Goal: Task Accomplishment & Management: Manage account settings

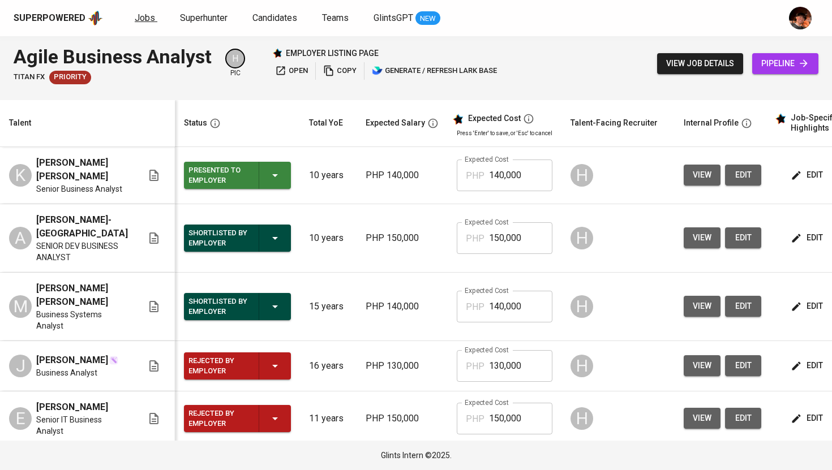
click at [150, 23] on span "Jobs" at bounding box center [145, 17] width 20 height 11
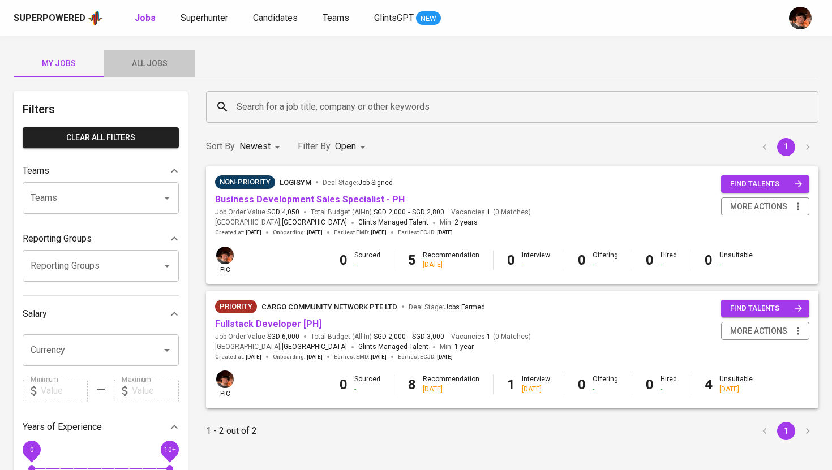
click at [138, 58] on span "All Jobs" at bounding box center [149, 64] width 77 height 14
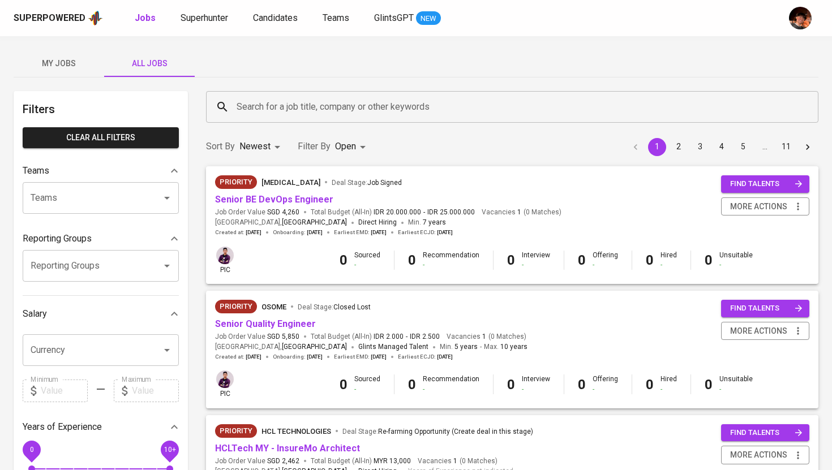
click at [318, 117] on div "Search for a job title, company or other keywords" at bounding box center [512, 107] width 612 height 32
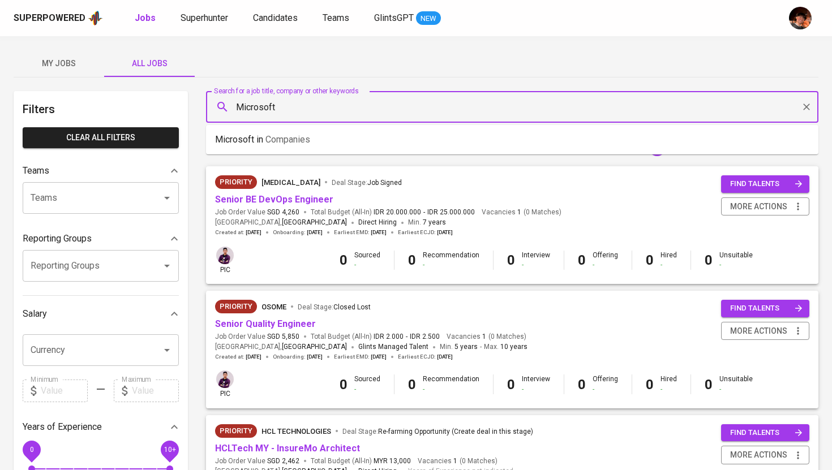
type input "Microsoft"
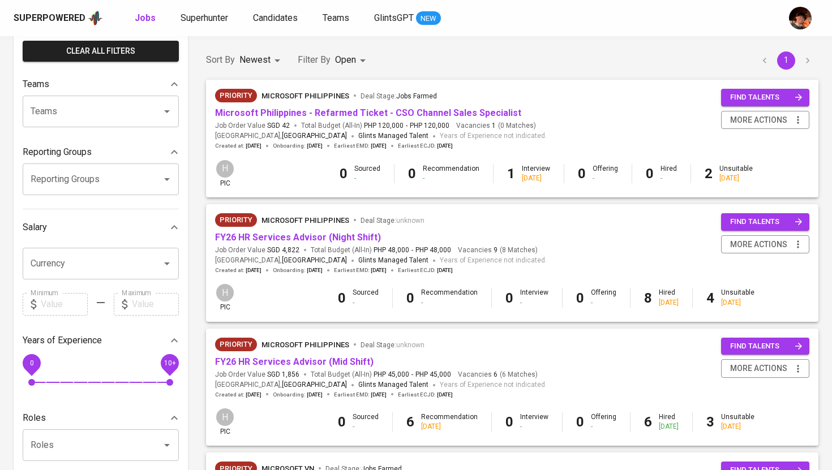
scroll to position [84, 0]
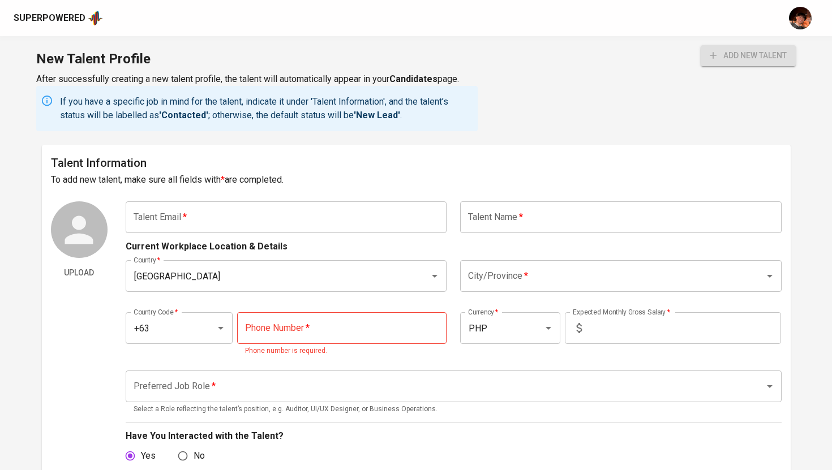
click at [64, 13] on div "Superpowered" at bounding box center [50, 18] width 72 height 13
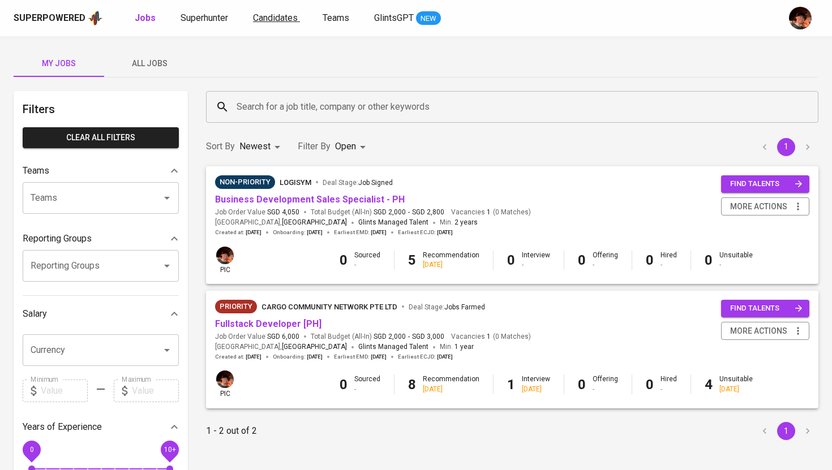
click at [288, 22] on span "Candidates" at bounding box center [275, 17] width 45 height 11
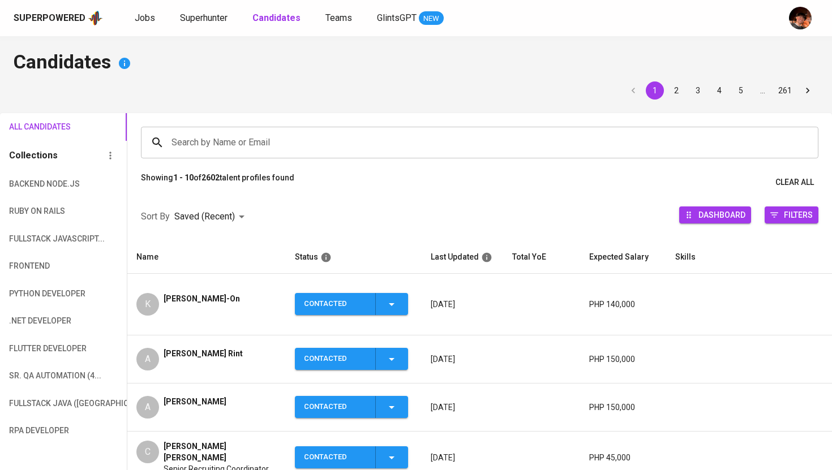
click at [236, 293] on span "[PERSON_NAME]-On" at bounding box center [202, 298] width 76 height 11
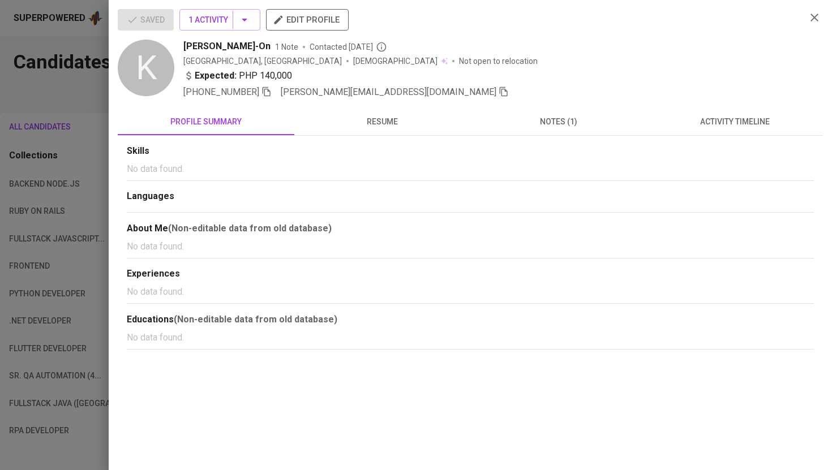
click at [340, 21] on span "edit profile" at bounding box center [307, 19] width 65 height 15
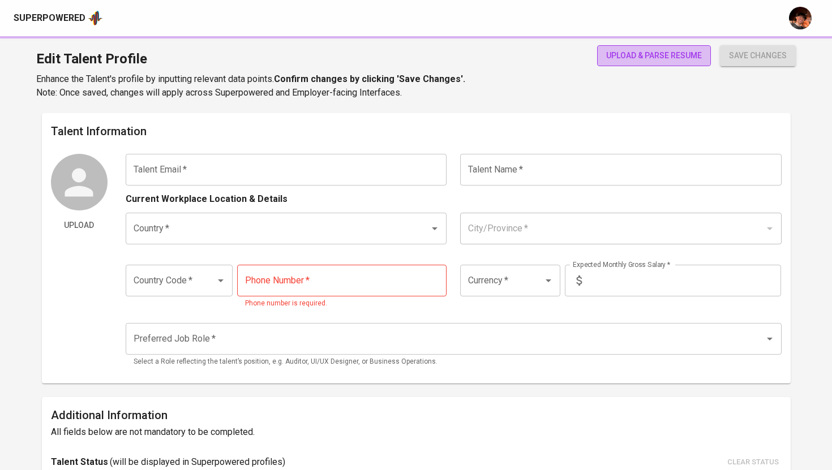
click at [632, 54] on span "upload & parse resume" at bounding box center [654, 56] width 96 height 14
type input "[PERSON_NAME][EMAIL_ADDRESS][DOMAIN_NAME]"
type input "[PERSON_NAME]-On"
type input "[GEOGRAPHIC_DATA]"
type input "Bulacan"
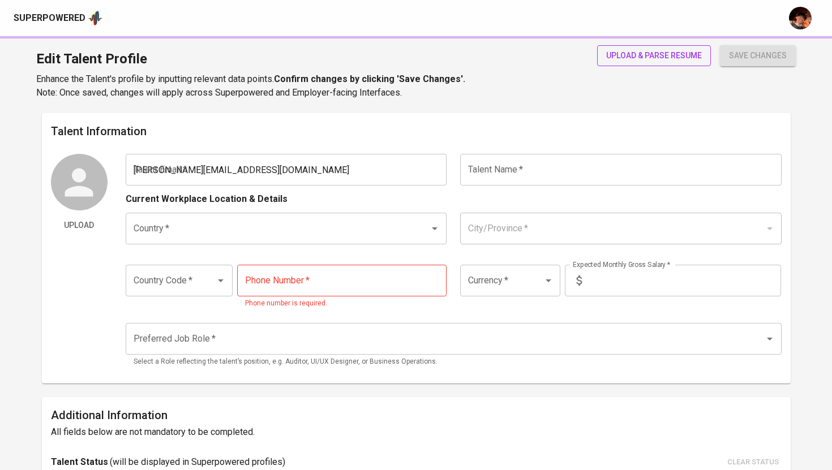
type input "+63"
type input "917-119-9485"
type input "PHP"
type input "140,000"
type input "Business Analyst"
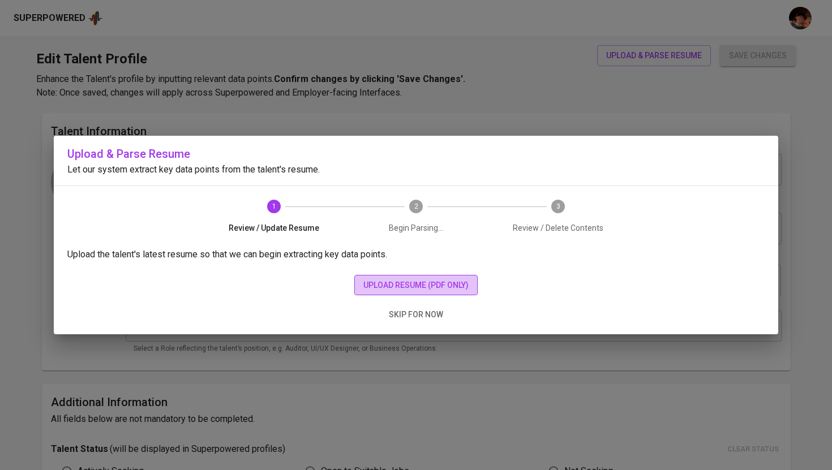
click at [407, 285] on span "upload resume (pdf only)" at bounding box center [415, 285] width 105 height 14
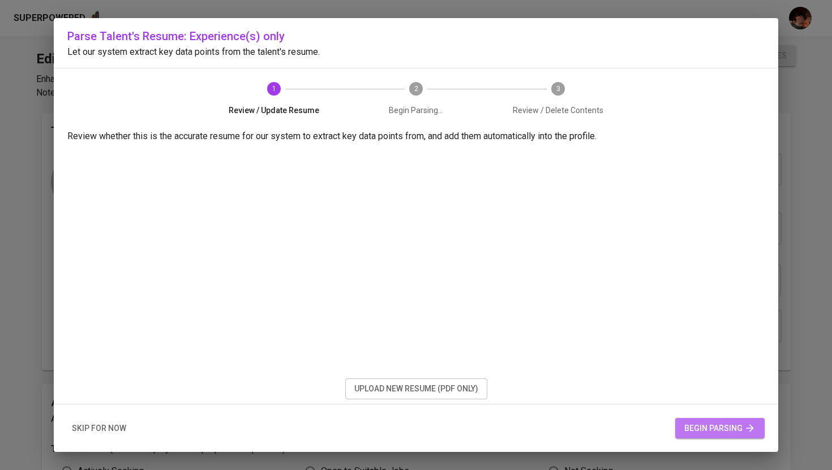
click at [691, 424] on span "begin parsing" at bounding box center [719, 429] width 71 height 14
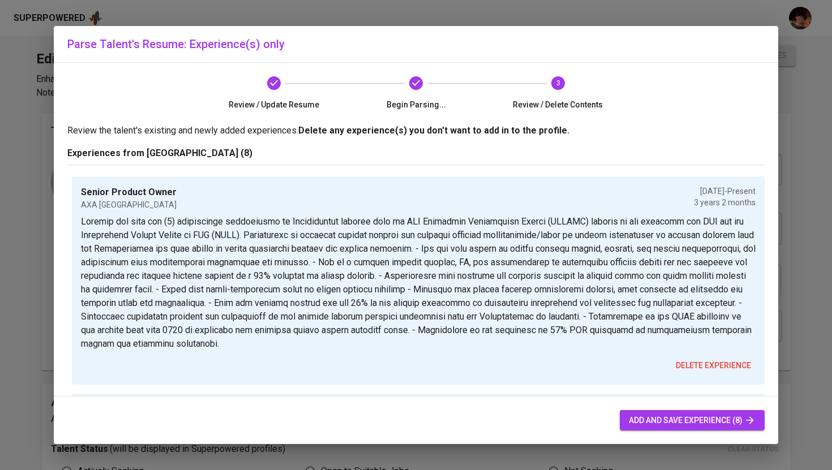
click at [669, 417] on span "add and save experience (8)" at bounding box center [692, 421] width 127 height 14
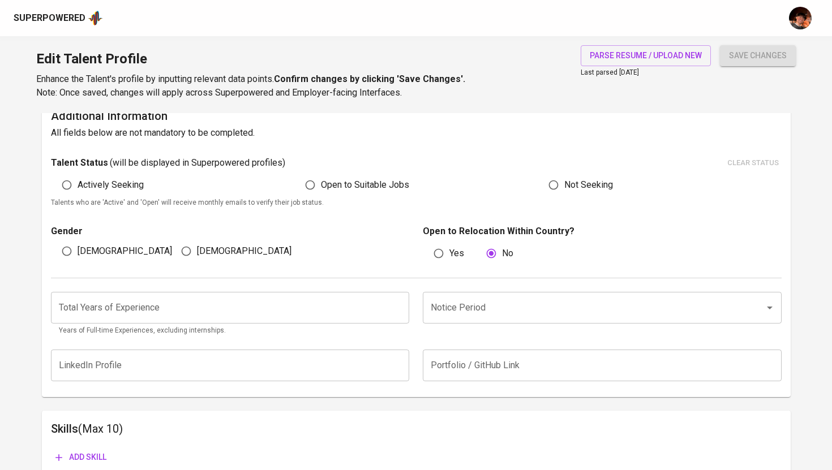
scroll to position [296, 0]
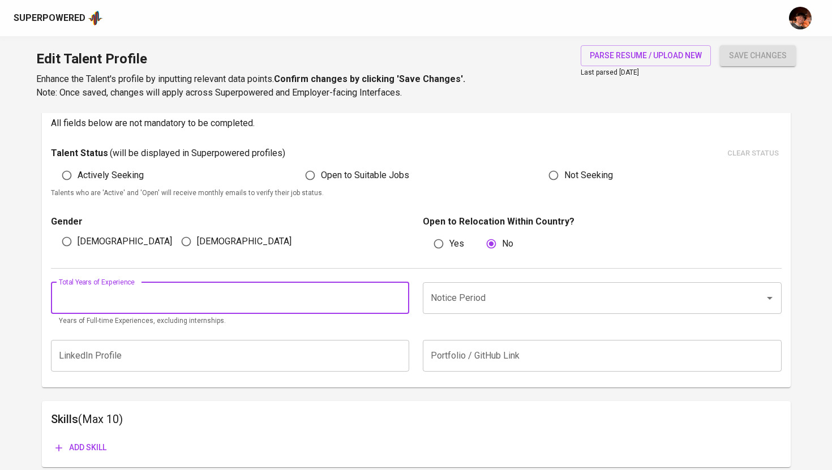
click at [299, 297] on input "number" at bounding box center [230, 298] width 359 height 32
